Goal: Information Seeking & Learning: Check status

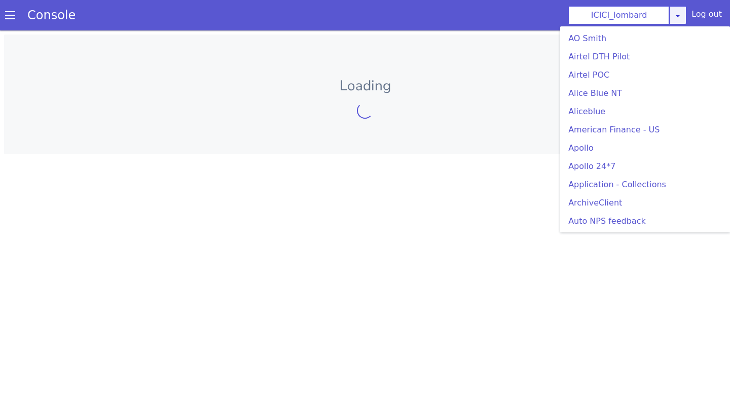
click at [686, 13] on link at bounding box center [677, 15] width 17 height 18
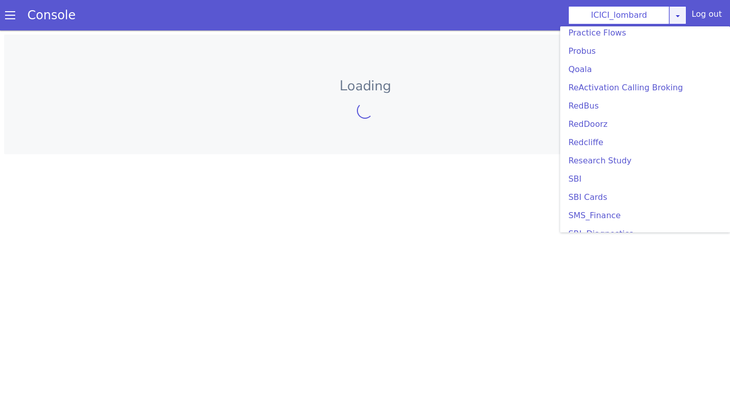
scroll to position [2100, 0]
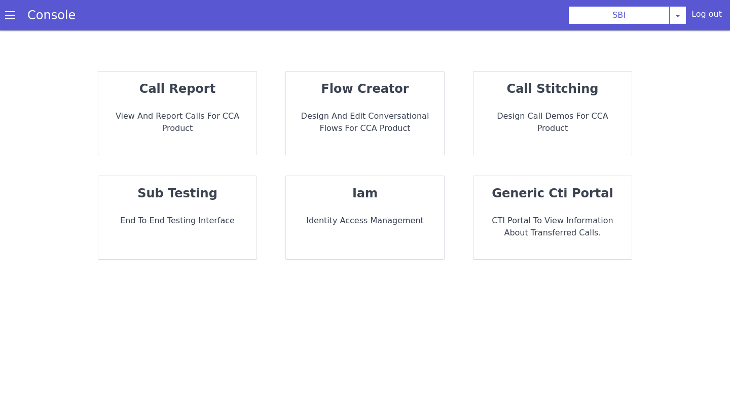
click at [187, 105] on div "call report View and report calls for CCA Product" at bounding box center [177, 113] width 158 height 83
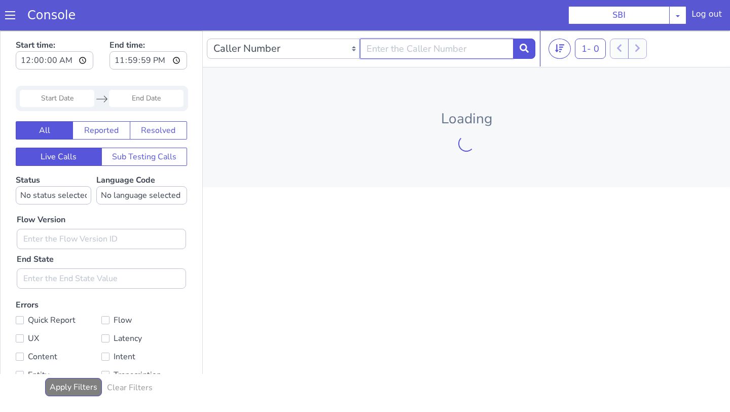
click at [406, 54] on input "text" at bounding box center [436, 49] width 153 height 20
paste input "00FA083DBB910F68DA8E2B"
type input "00FA083DBB910F68DA8E2B"
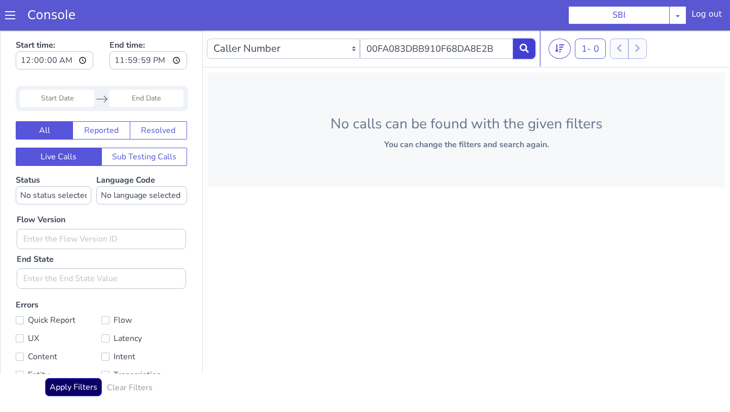
click at [526, 45] on icon at bounding box center [524, 48] width 9 height 9
click at [327, 52] on select "Caller Number Call UUID Custom Parameter" at bounding box center [283, 49] width 153 height 20
select select "callUUID"
click at [207, 39] on select "Caller Number Call UUID Custom Parameter" at bounding box center [283, 49] width 153 height 20
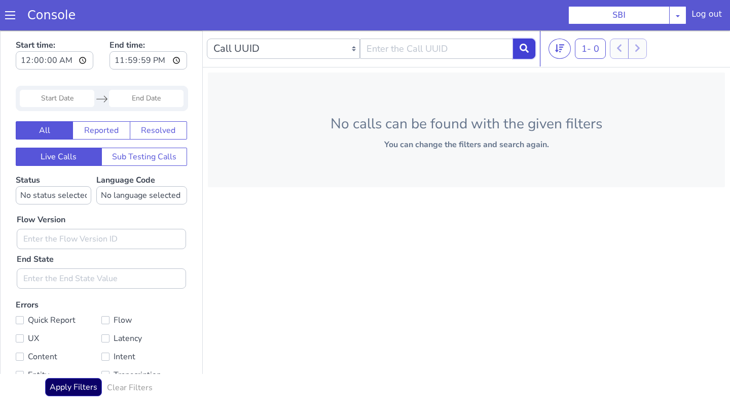
click at [525, 46] on icon at bounding box center [524, 48] width 9 height 9
